Goal: Transaction & Acquisition: Download file/media

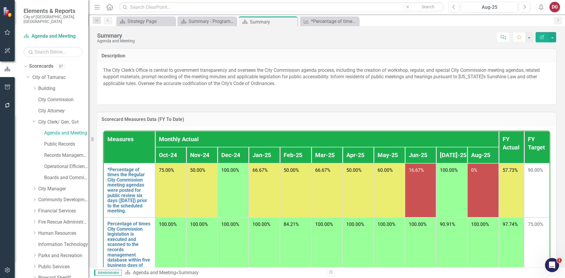
scroll to position [118, 0]
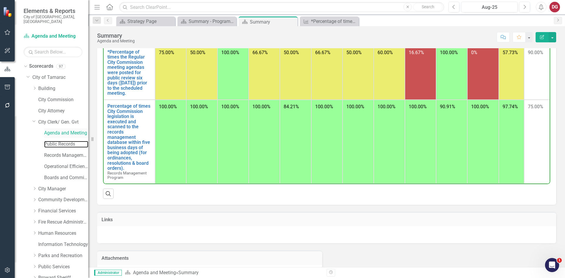
drag, startPoint x: 68, startPoint y: 138, endPoint x: 70, endPoint y: 132, distance: 6.2
click at [68, 141] on link "Public Records" at bounding box center [66, 144] width 44 height 7
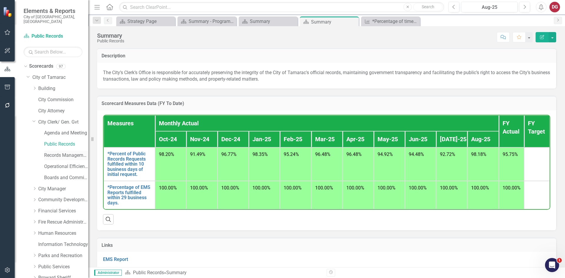
click at [65, 152] on link "Records Management Program" at bounding box center [66, 155] width 44 height 7
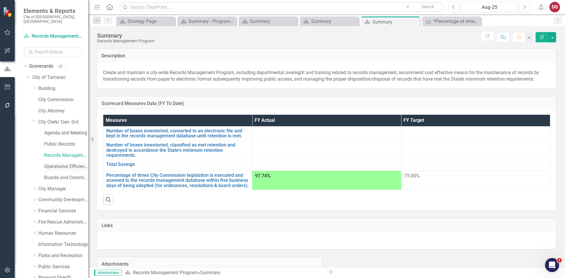
click at [60, 163] on link "Operational Efficiency" at bounding box center [66, 166] width 44 height 7
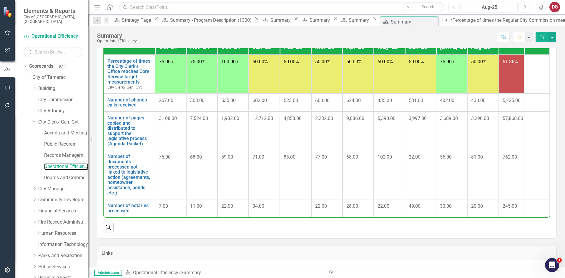
scroll to position [59, 0]
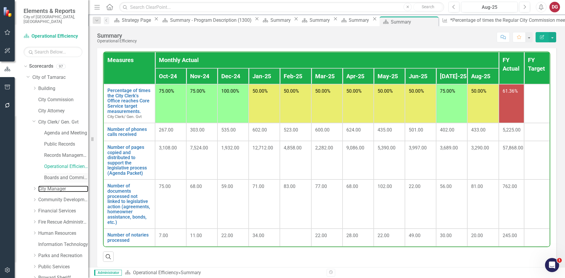
click at [45, 186] on link "City Manager" at bounding box center [63, 189] width 50 height 7
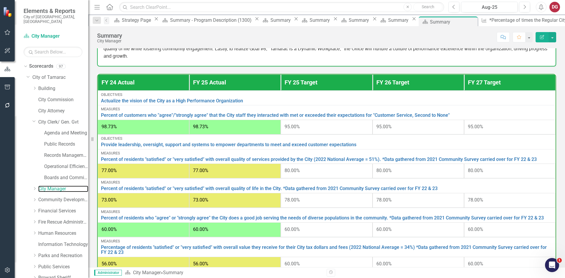
scroll to position [12, 0]
click at [34, 187] on icon "Dropdown" at bounding box center [34, 189] width 4 height 4
click at [51, 208] on link "Economic Development" at bounding box center [66, 211] width 44 height 7
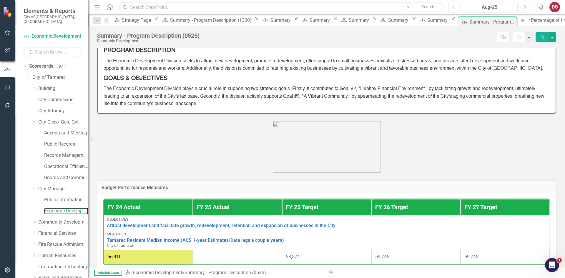
scroll to position [71, 0]
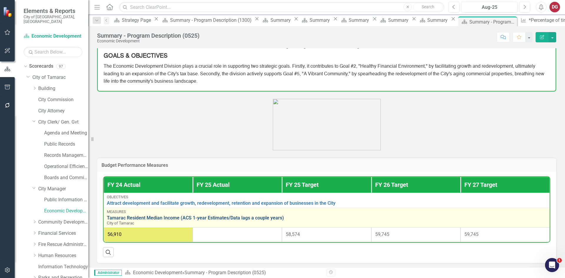
click at [198, 215] on link "Tamarac Resident Median Income (ACS 1-year Estimates/Data lags a couple years)" at bounding box center [326, 217] width 439 height 5
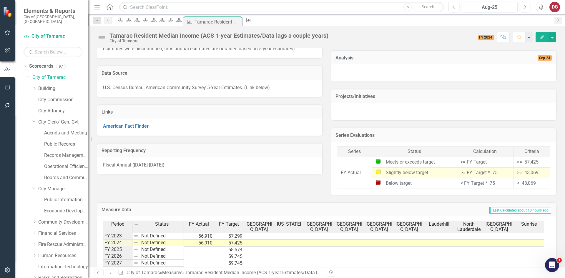
scroll to position [583, 0]
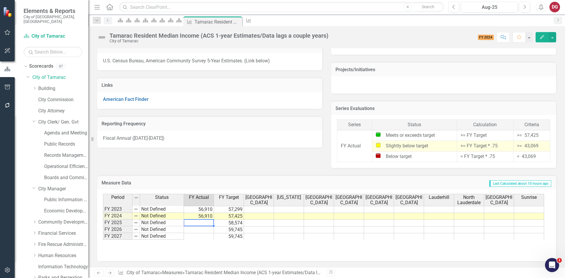
click at [195, 223] on td at bounding box center [199, 223] width 30 height 7
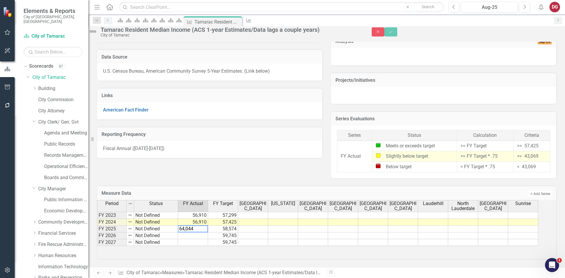
click at [189, 225] on textarea "64,044" at bounding box center [193, 228] width 30 height 7
type textarea "64044"
click at [393, 34] on icon "Save" at bounding box center [390, 32] width 5 height 4
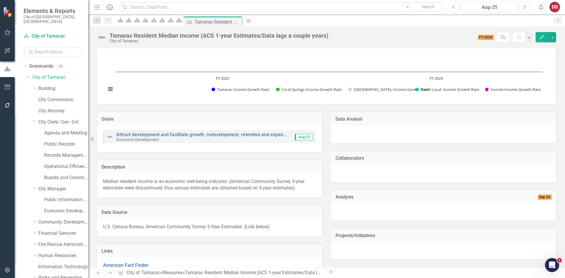
scroll to position [377, 0]
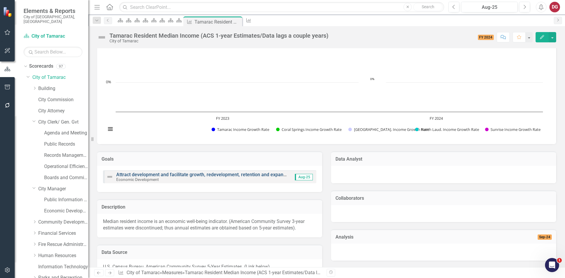
click at [182, 175] on link "Attract development and facilitate growth, redevelopment, retention and expansi…" at bounding box center [230, 175] width 229 height 6
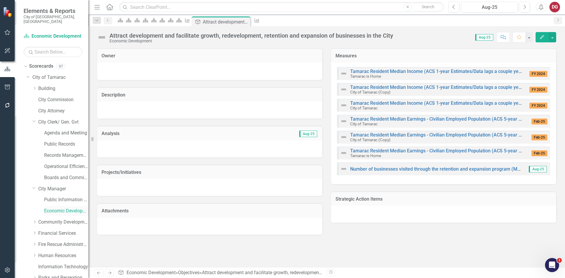
click at [46, 208] on link "Economic Development" at bounding box center [66, 211] width 44 height 7
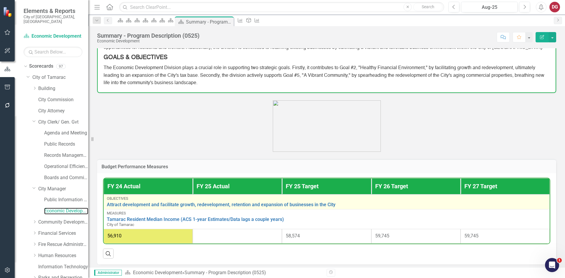
scroll to position [71, 0]
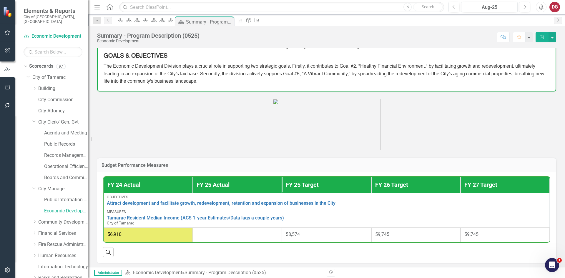
click at [204, 231] on div at bounding box center [236, 234] width 81 height 7
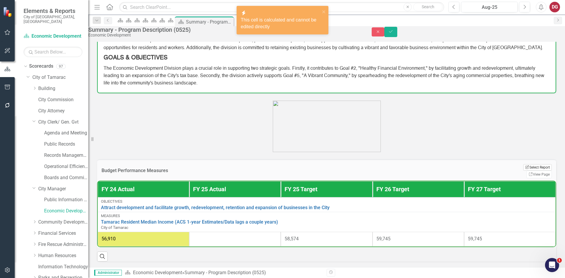
click at [523, 164] on button "Edit Report Select Report" at bounding box center [537, 167] width 29 height 6
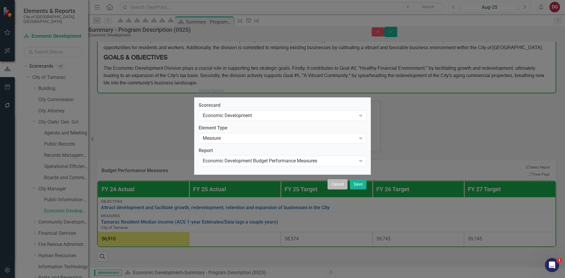
click at [339, 184] on button "Cancel" at bounding box center [337, 184] width 20 height 10
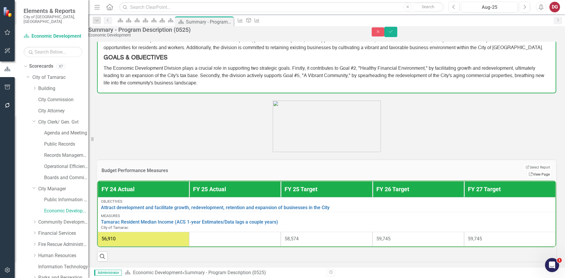
click at [528, 172] on icon "Link" at bounding box center [530, 174] width 4 height 4
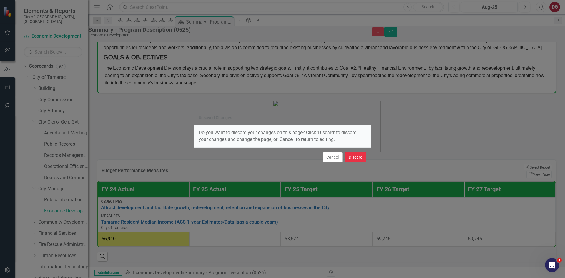
click at [354, 159] on button "Discard" at bounding box center [355, 157] width 21 height 10
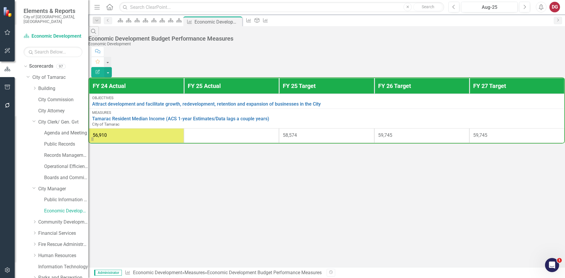
click at [223, 132] on div at bounding box center [231, 135] width 87 height 7
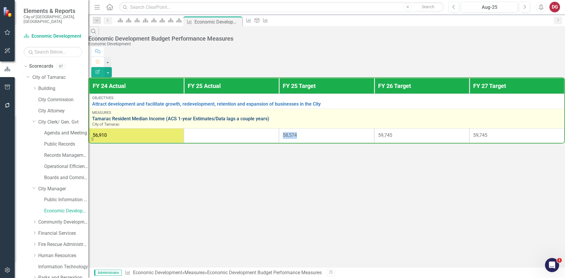
click at [228, 116] on link "Tamarac Resident Median Income (ACS 1-year Estimates/Data lags a couple years)" at bounding box center [326, 118] width 469 height 5
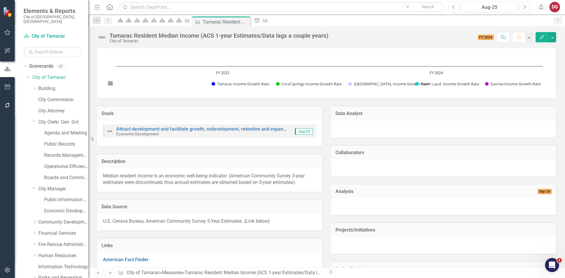
scroll to position [441, 0]
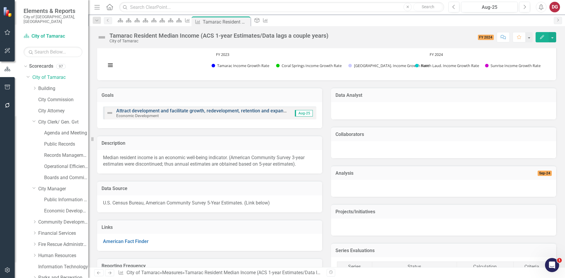
click at [181, 111] on link "Attract development and facilitate growth, redevelopment, retention and expansi…" at bounding box center [230, 111] width 229 height 6
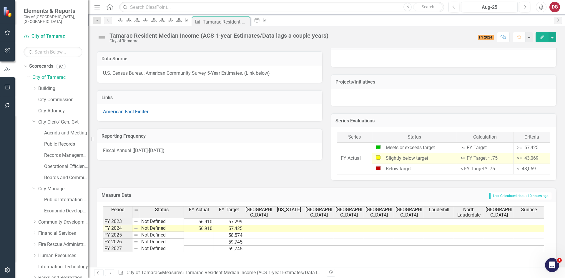
scroll to position [583, 0]
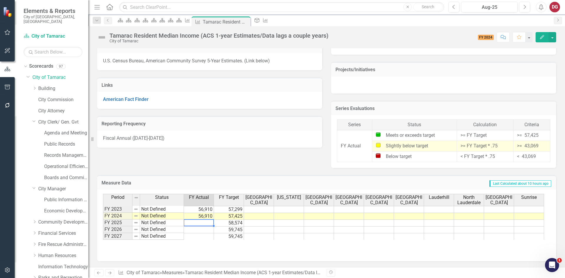
click at [197, 223] on td at bounding box center [199, 223] width 30 height 7
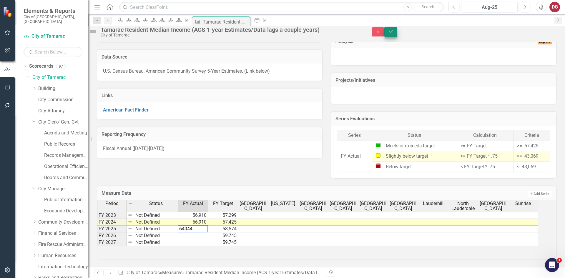
type textarea "64044"
click at [397, 31] on button "Save" at bounding box center [390, 32] width 13 height 10
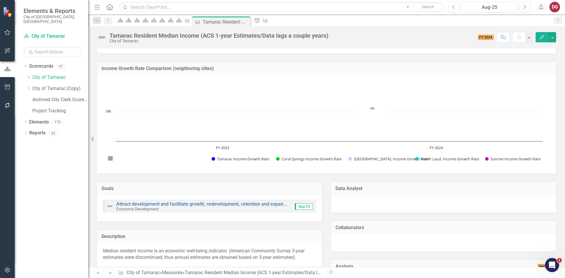
scroll to position [260, 0]
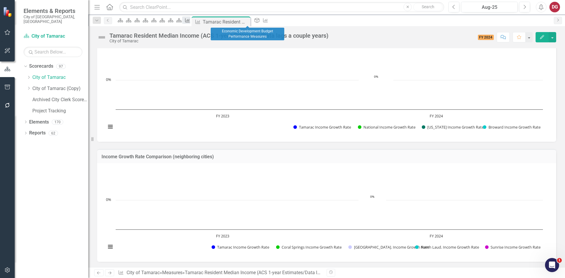
click at [190, 22] on icon "Measure" at bounding box center [187, 20] width 6 height 5
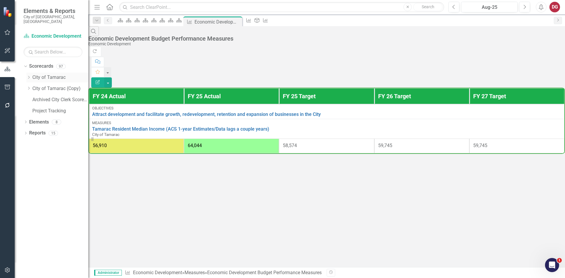
click at [31, 76] on icon "Dropdown" at bounding box center [28, 78] width 4 height 4
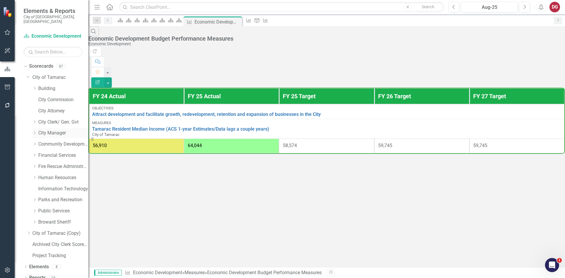
click at [35, 131] on icon "Dropdown" at bounding box center [34, 133] width 4 height 4
click at [48, 130] on link "City Manager" at bounding box center [63, 133] width 50 height 7
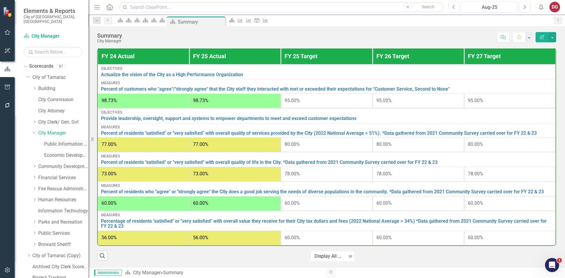
click at [61, 141] on link "Public Information Office" at bounding box center [66, 144] width 44 height 7
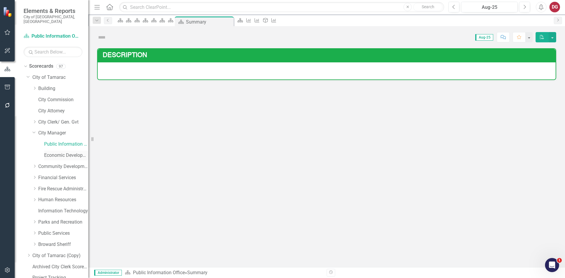
click at [53, 152] on link "Economic Development" at bounding box center [66, 155] width 44 height 7
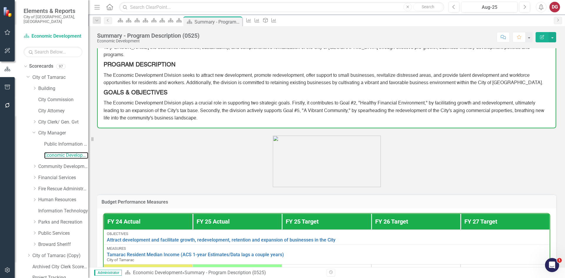
scroll to position [71, 0]
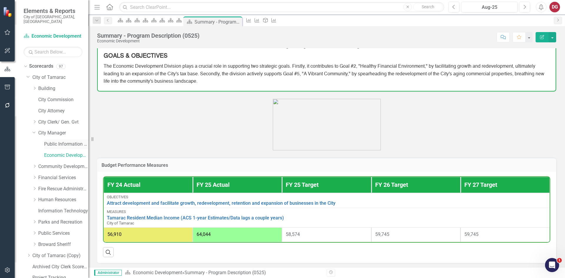
click at [68, 142] on link "Public Information Office" at bounding box center [66, 144] width 44 height 7
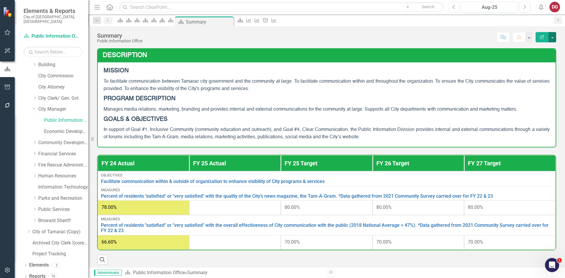
click at [551, 35] on button "button" at bounding box center [552, 37] width 8 height 10
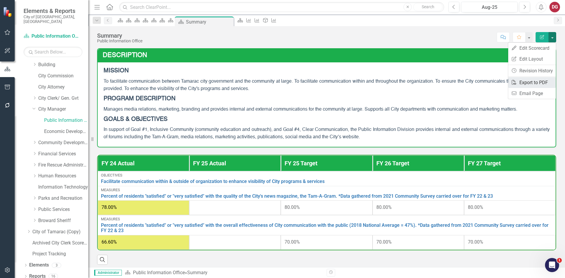
click at [529, 82] on link "PDF Export to PDF" at bounding box center [532, 82] width 48 height 11
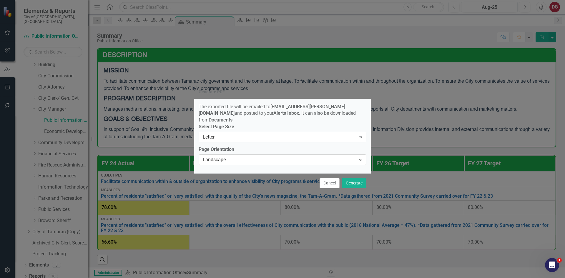
click at [218, 156] on div "Landscape" at bounding box center [279, 159] width 153 height 7
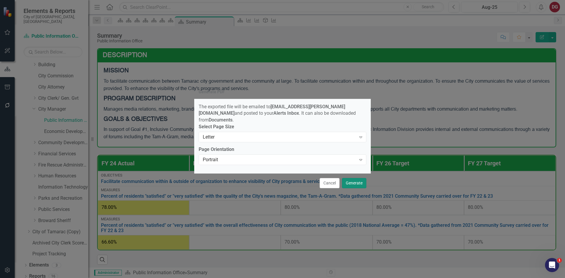
click at [359, 182] on button "Generate" at bounding box center [354, 183] width 24 height 10
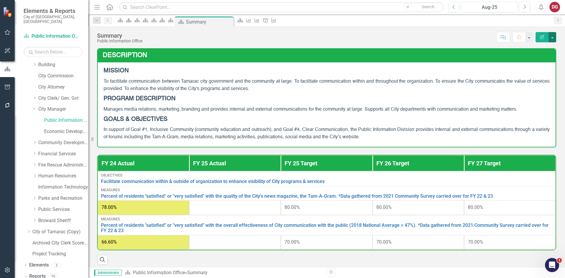
click at [553, 39] on button "button" at bounding box center [552, 37] width 8 height 10
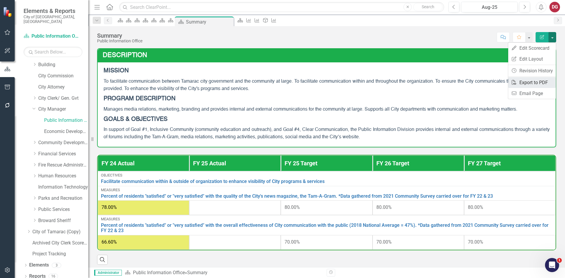
click at [527, 83] on link "PDF Export to PDF" at bounding box center [532, 82] width 48 height 11
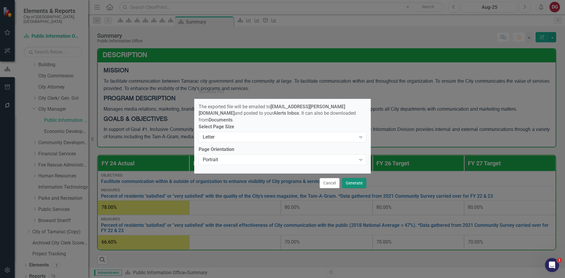
click at [352, 179] on button "Generate" at bounding box center [354, 183] width 24 height 10
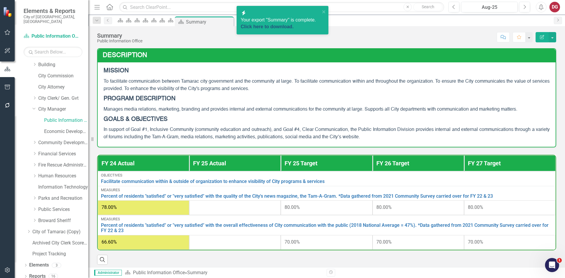
click at [279, 28] on link "Click here to download." at bounding box center [267, 26] width 53 height 5
